Goal: Register for event/course

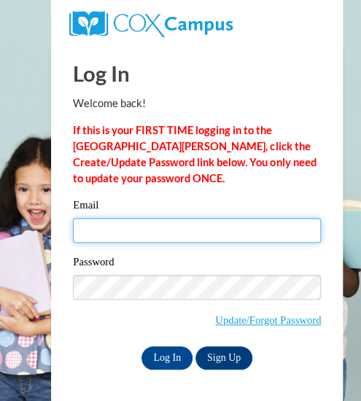
click at [170, 231] on input "Email" at bounding box center [197, 230] width 248 height 25
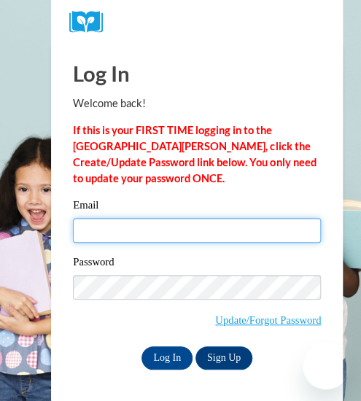
type input "kathryn.comly@rusd.org"
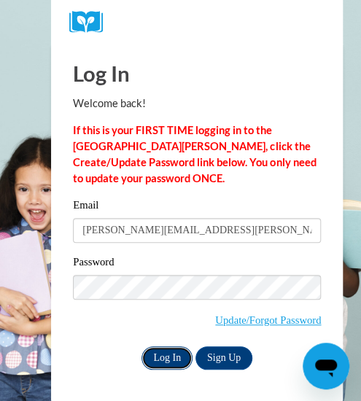
click at [164, 367] on input "Log In" at bounding box center [167, 358] width 51 height 23
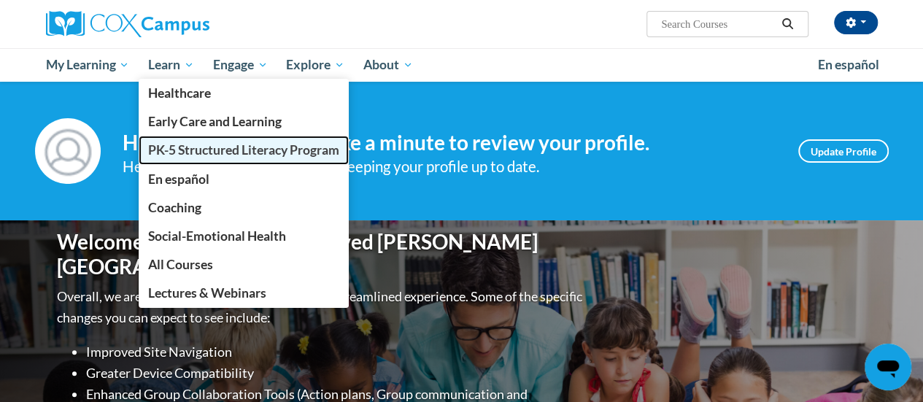
click at [174, 159] on link "PK-5 Structured Literacy Program" at bounding box center [244, 150] width 210 height 28
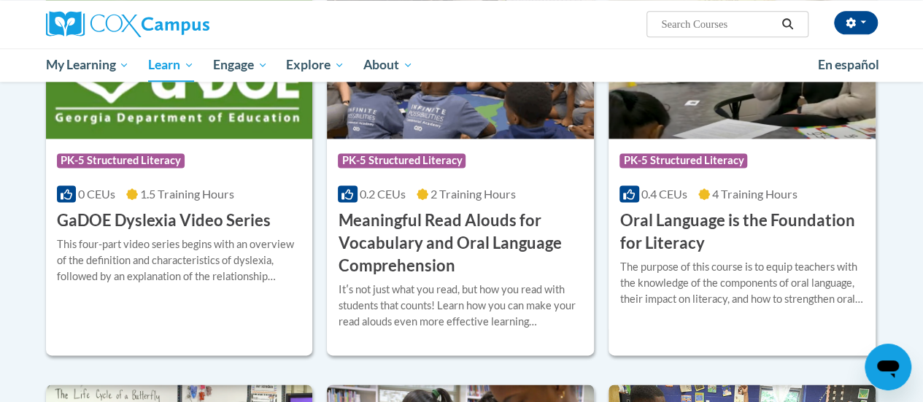
scroll to position [939, 0]
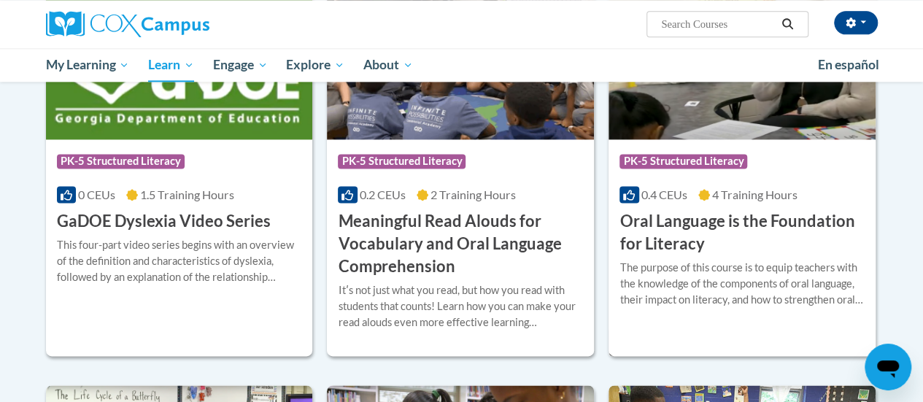
click at [620, 203] on div "Course Category: PK-5 Structured Literacy 0.4 CEUs 4 Training Hours COURSE Oral…" at bounding box center [742, 197] width 267 height 116
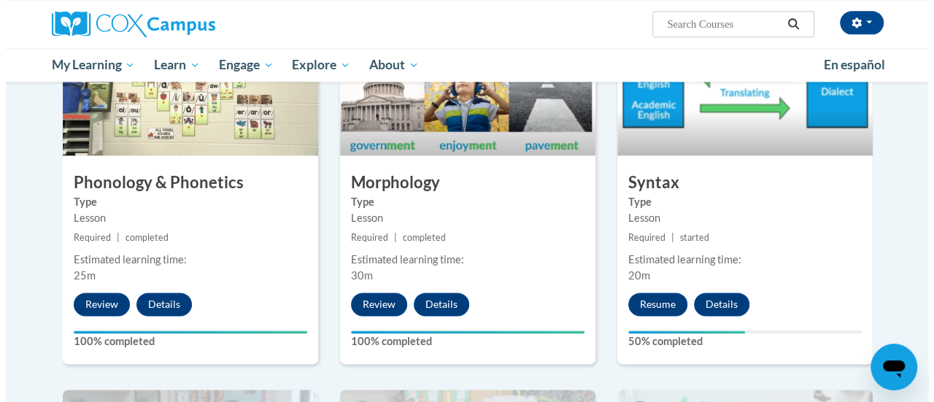
scroll to position [858, 0]
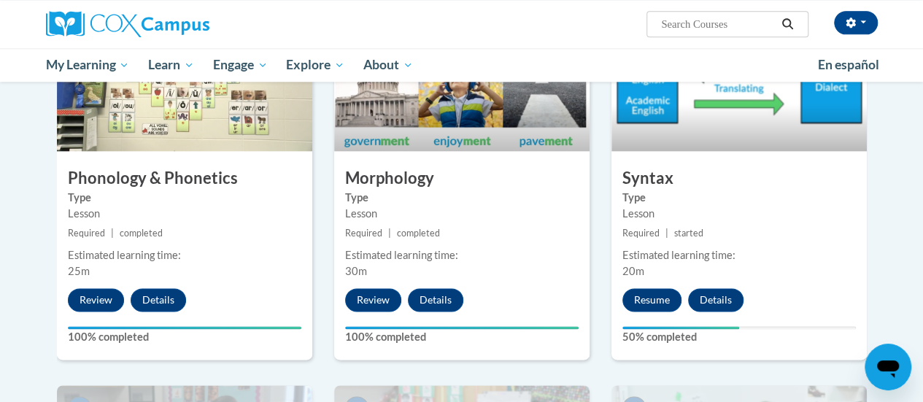
click at [660, 310] on div "6 Syntax Type Lesson Required | started Estimated learning time: 20m Resume Det…" at bounding box center [739, 182] width 255 height 355
click at [657, 301] on button "Resume" at bounding box center [652, 299] width 59 height 23
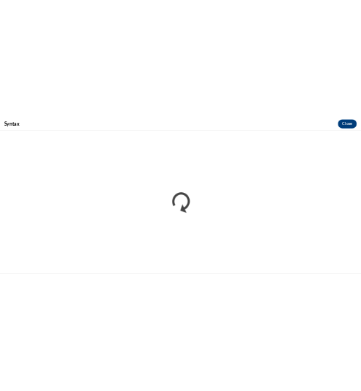
scroll to position [0, 0]
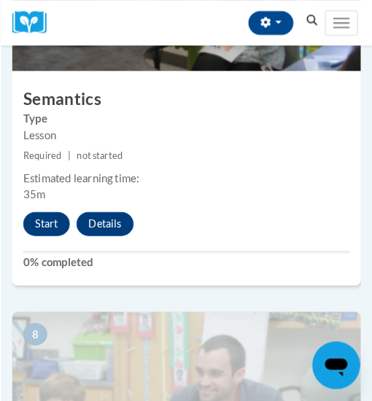
scroll to position [2794, 0]
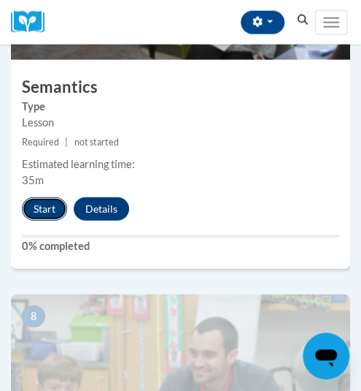
click at [29, 197] on button "Start" at bounding box center [44, 208] width 45 height 23
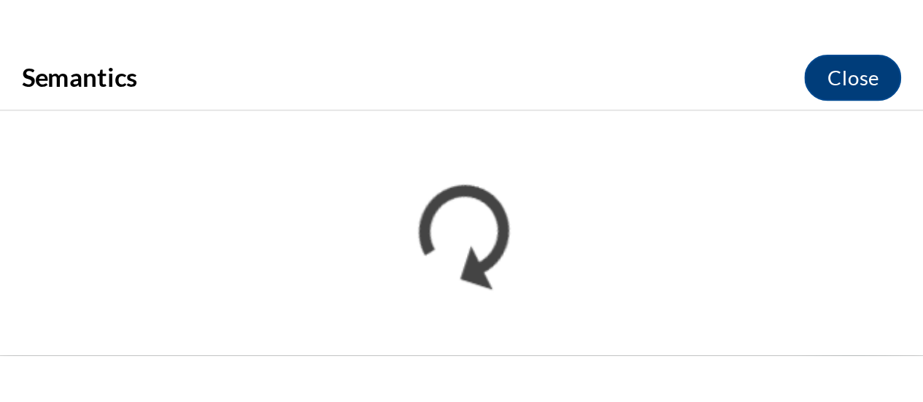
scroll to position [1926, 0]
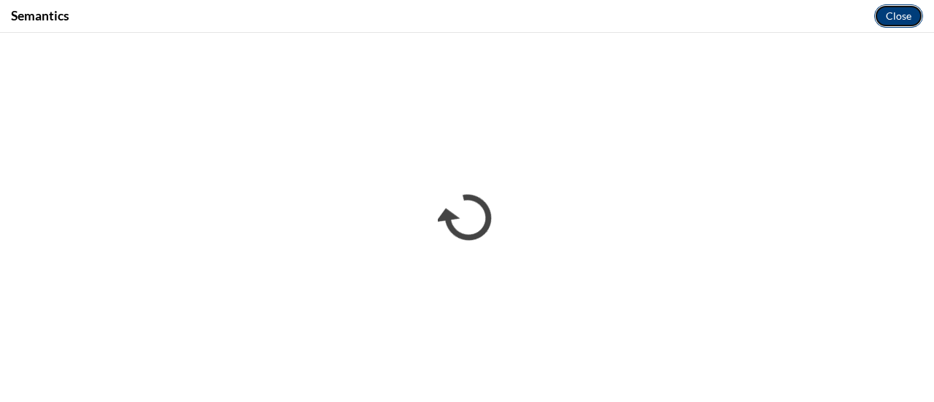
click at [361, 18] on button "Close" at bounding box center [899, 15] width 49 height 23
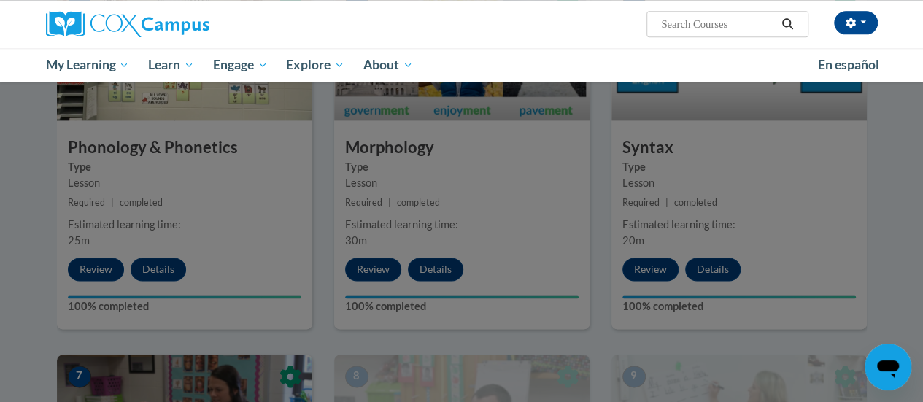
scroll to position [888, 0]
click at [361, 207] on div at bounding box center [461, 201] width 923 height 402
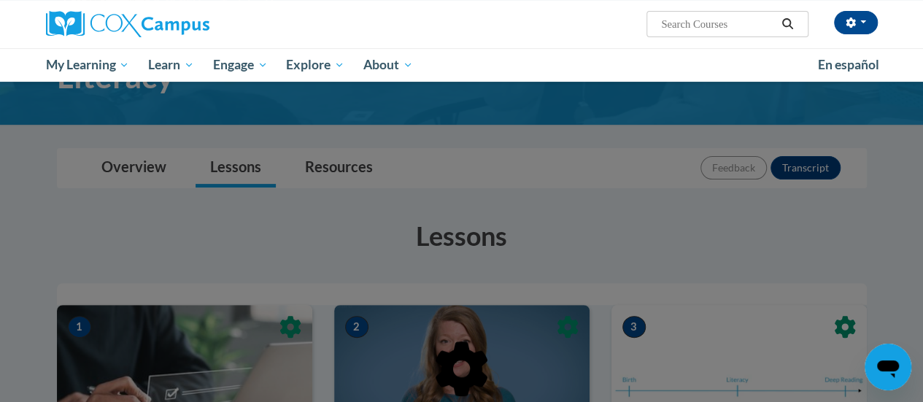
scroll to position [0, 0]
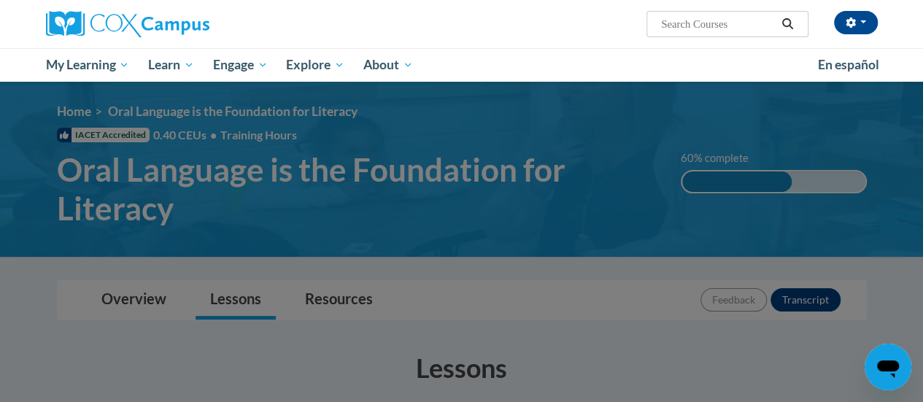
click at [361, 185] on div at bounding box center [461, 201] width 923 height 402
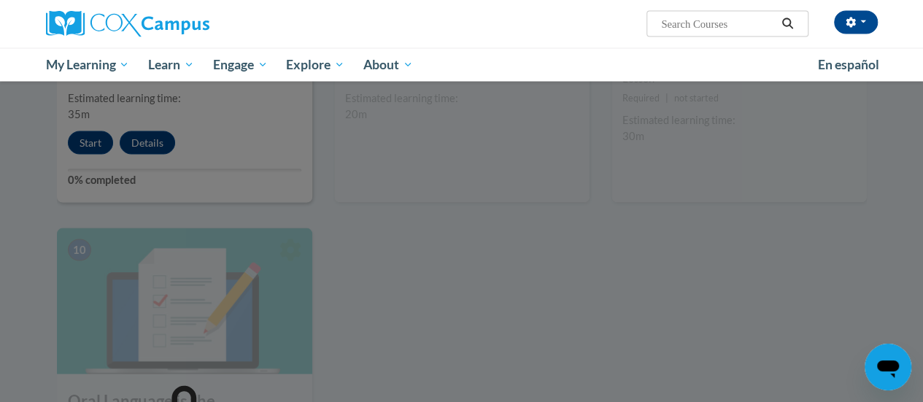
scroll to position [1399, 0]
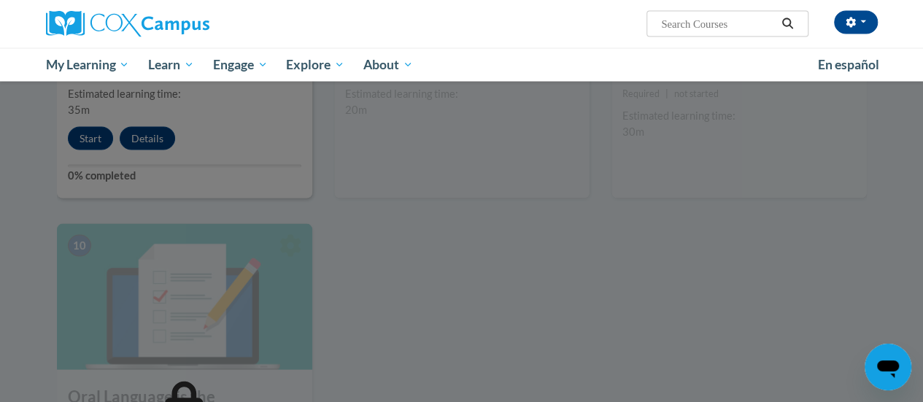
click at [361, 369] on icon "Open messaging window" at bounding box center [888, 370] width 22 height 18
click at [361, 285] on div at bounding box center [461, 201] width 923 height 402
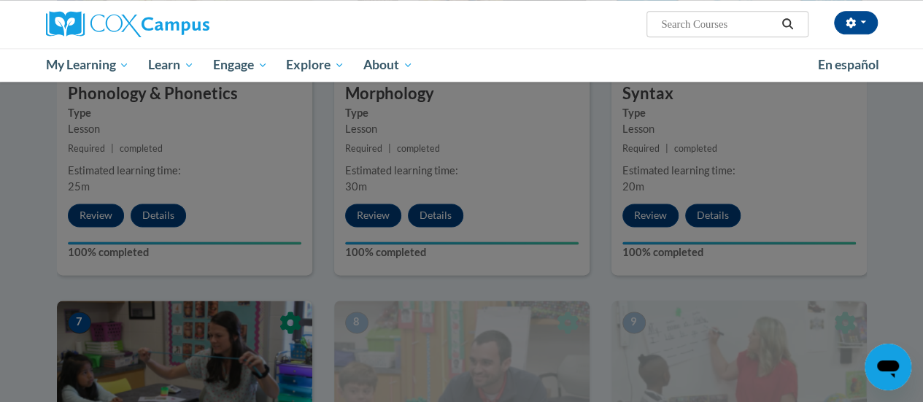
scroll to position [885, 0]
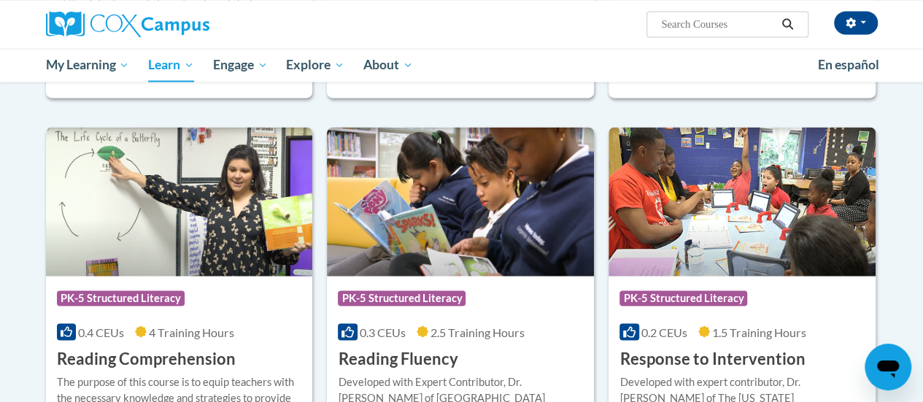
scroll to position [1197, 0]
click at [184, 161] on img at bounding box center [179, 201] width 267 height 149
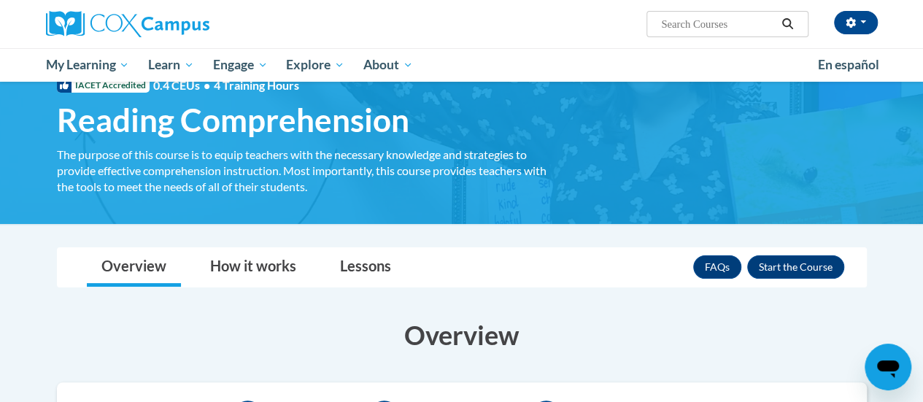
scroll to position [48, 0]
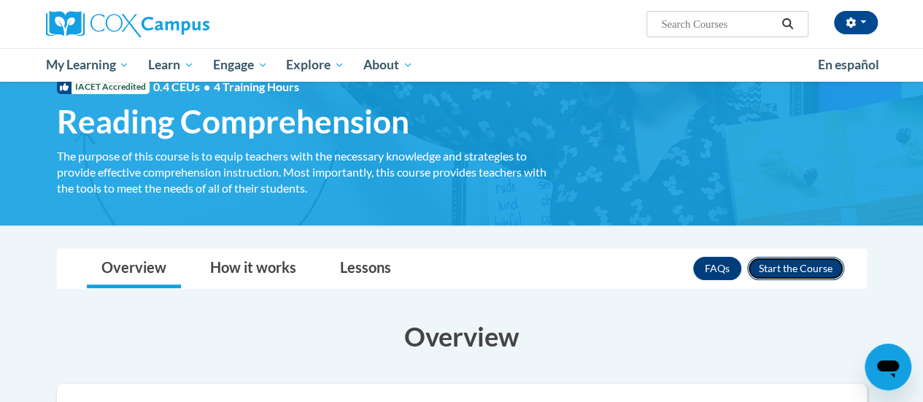
click at [796, 264] on button "Enroll" at bounding box center [796, 268] width 97 height 23
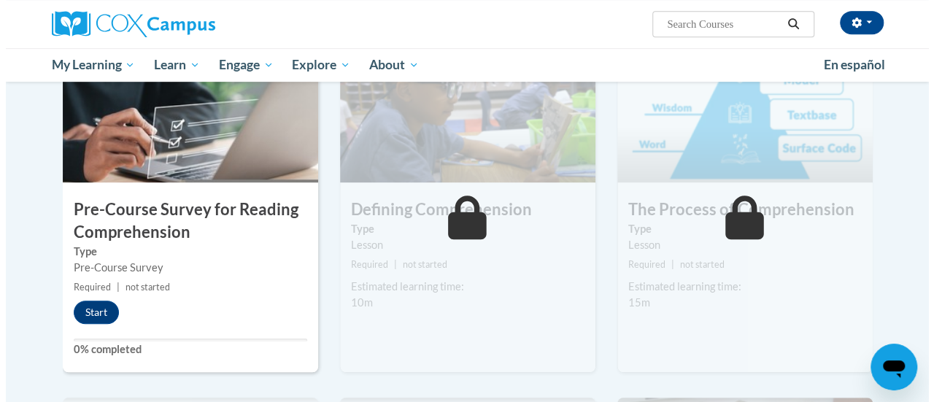
scroll to position [374, 0]
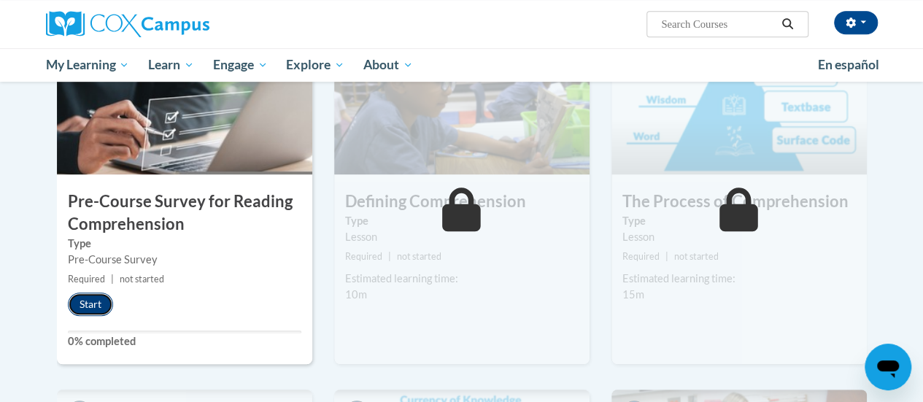
click at [88, 303] on button "Start" at bounding box center [90, 304] width 45 height 23
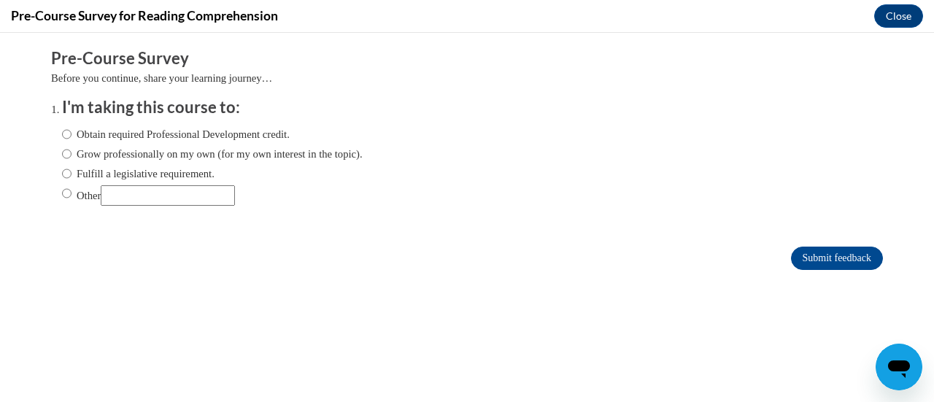
scroll to position [0, 0]
click at [247, 134] on label "Obtain required Professional Development credit." at bounding box center [176, 134] width 228 height 16
click at [72, 134] on input "Obtain required Professional Development credit." at bounding box center [66, 134] width 9 height 16
radio input "true"
click at [802, 261] on input "Submit feedback" at bounding box center [837, 258] width 92 height 23
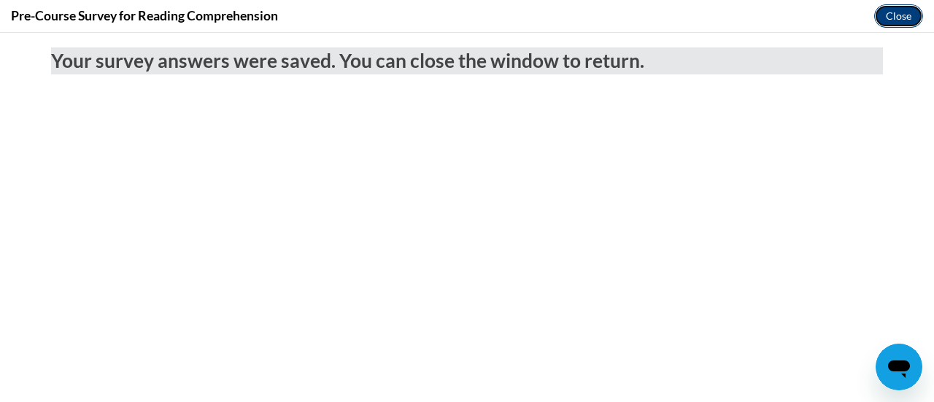
click at [883, 15] on button "Close" at bounding box center [899, 15] width 49 height 23
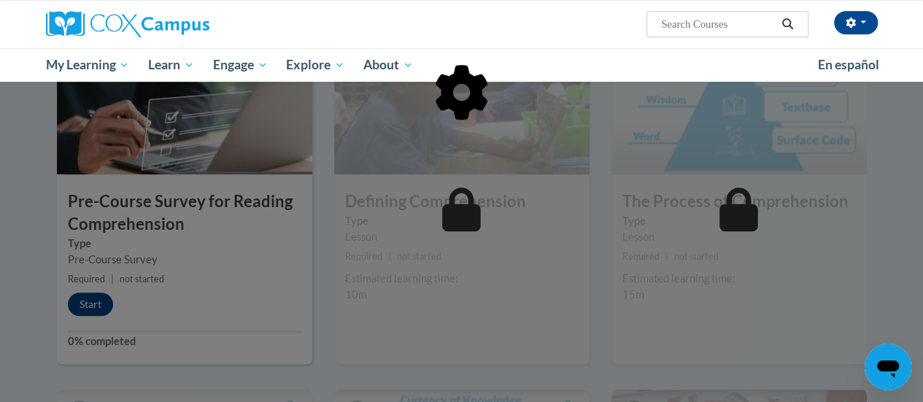
click at [346, 175] on div at bounding box center [462, 166] width 810 height 277
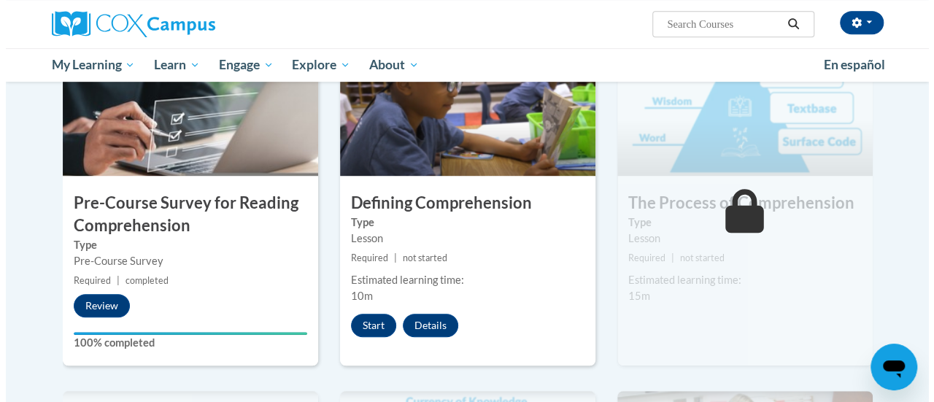
scroll to position [377, 0]
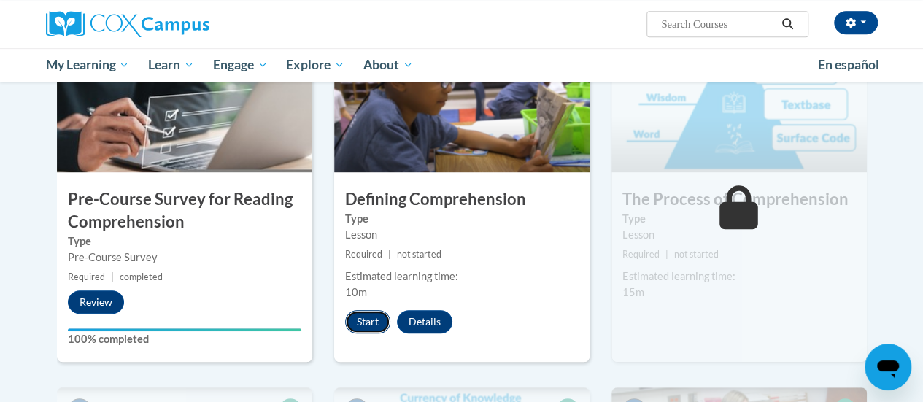
click at [372, 323] on button "Start" at bounding box center [367, 321] width 45 height 23
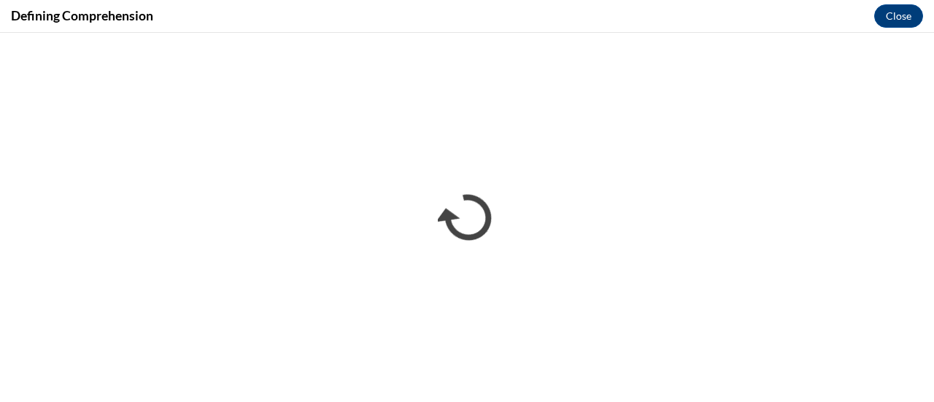
scroll to position [0, 0]
